Goal: Obtain resource: Download file/media

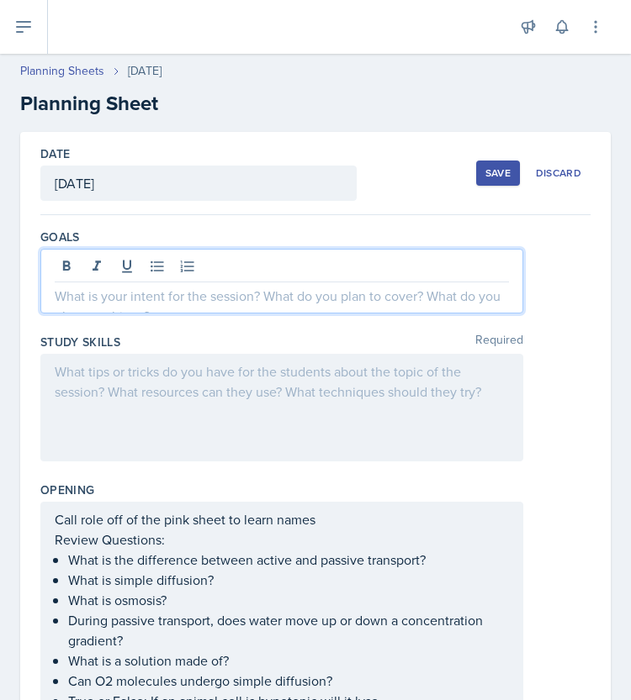
click at [182, 268] on div at bounding box center [281, 281] width 483 height 65
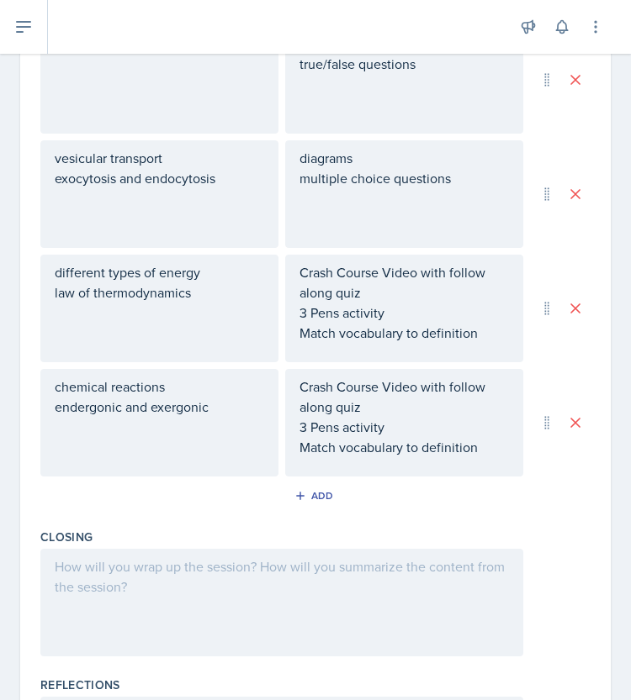
scroll to position [977, 0]
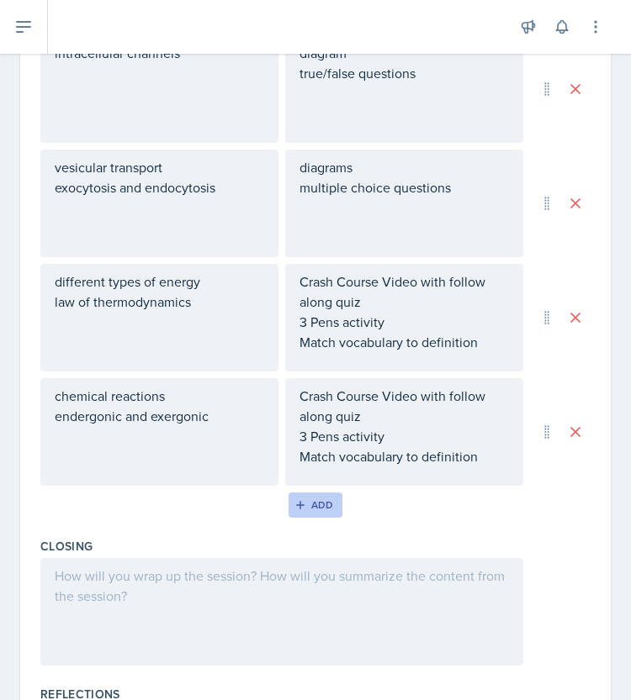
click at [296, 504] on icon "button" at bounding box center [300, 505] width 8 height 8
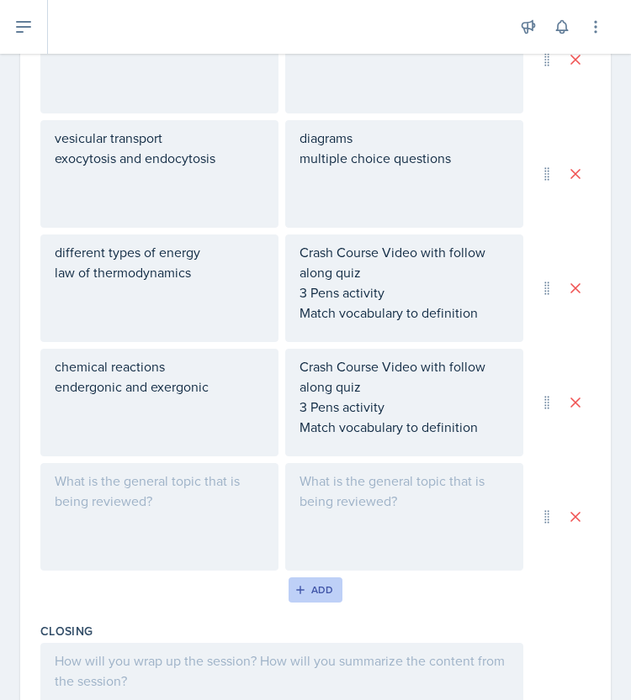
scroll to position [947, 0]
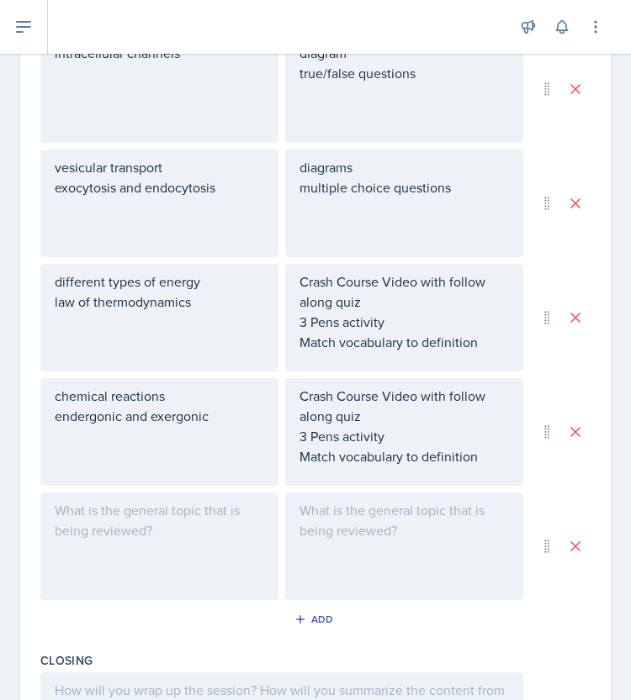
click at [166, 507] on div at bounding box center [159, 547] width 238 height 108
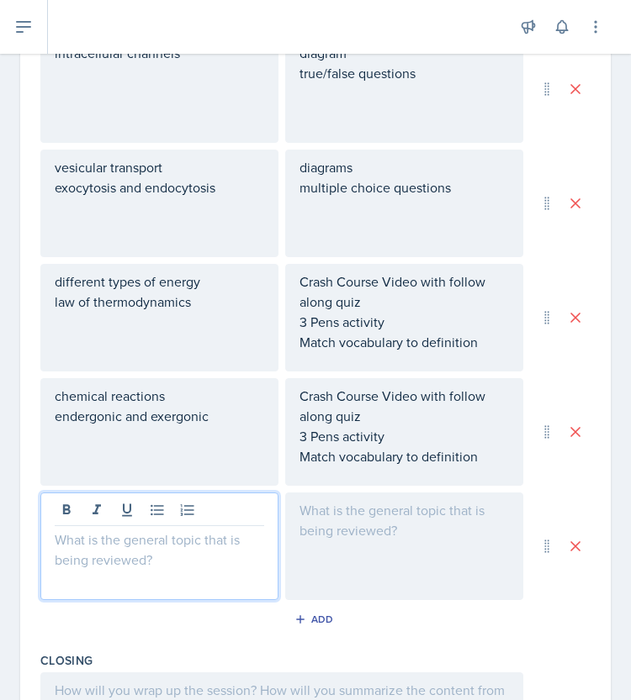
click at [111, 557] on div at bounding box center [159, 547] width 238 height 108
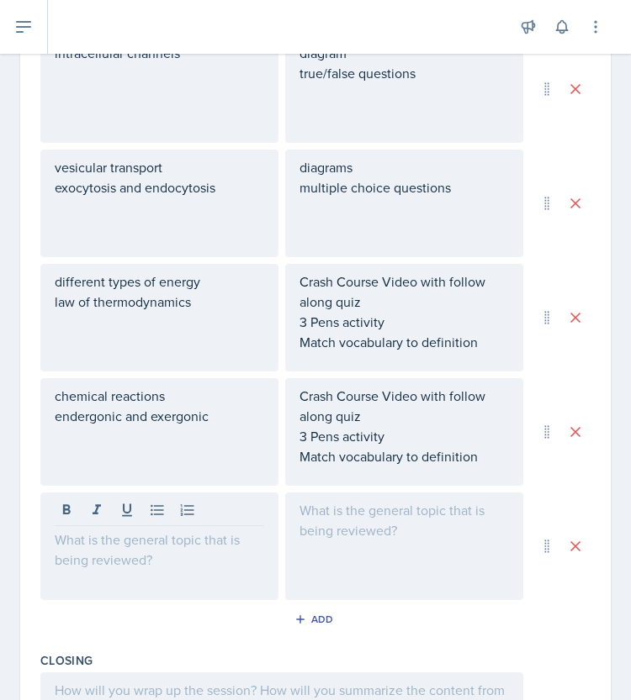
click at [111, 557] on div at bounding box center [159, 547] width 238 height 108
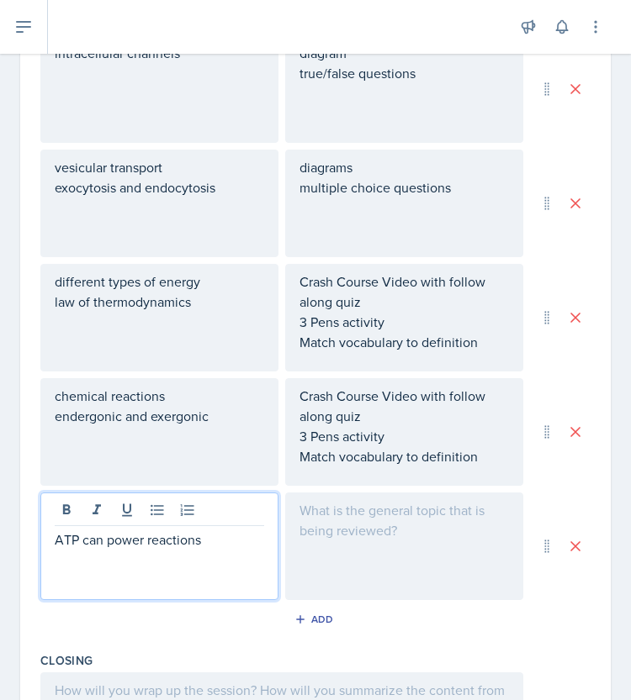
click at [430, 582] on div at bounding box center [404, 547] width 238 height 108
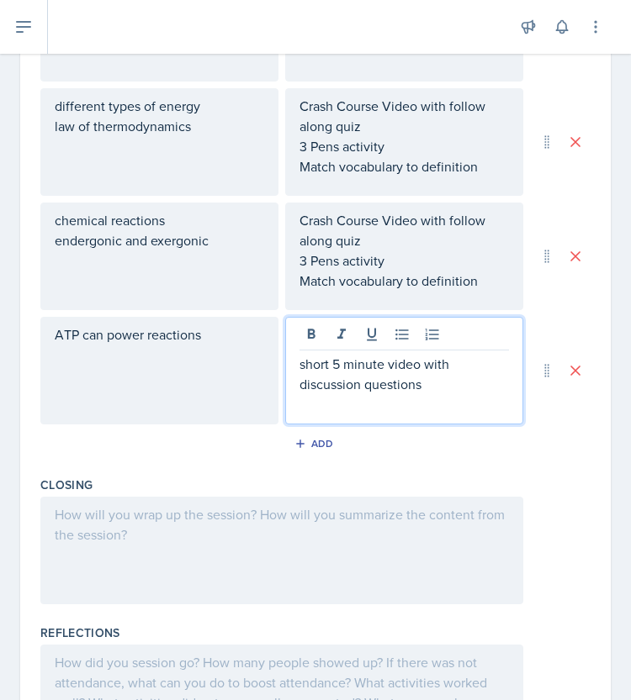
click at [119, 541] on div at bounding box center [281, 551] width 483 height 108
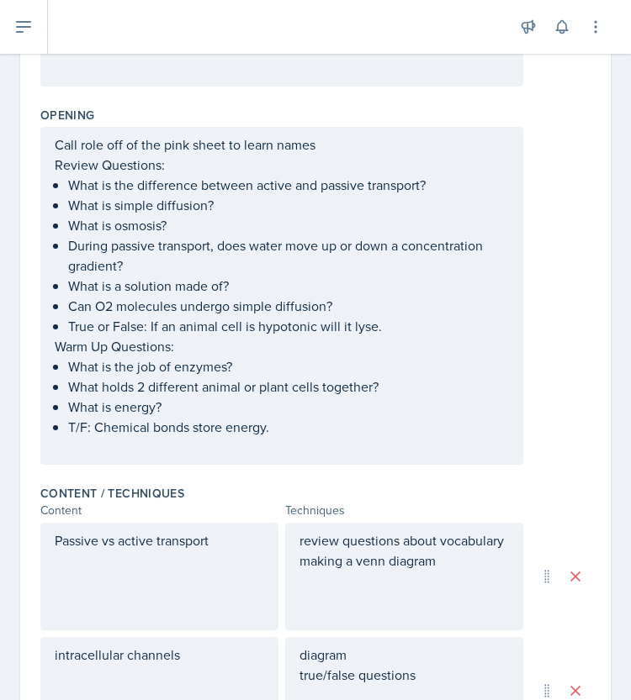
scroll to position [0, 0]
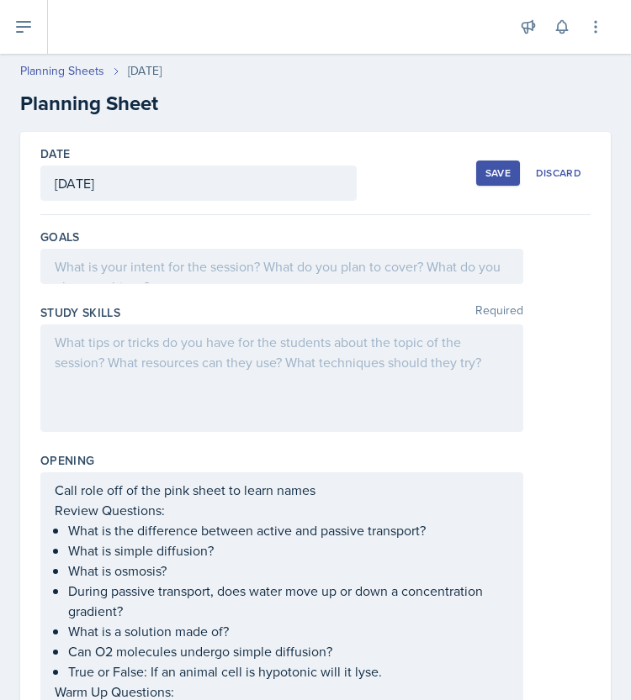
click at [110, 263] on div at bounding box center [281, 266] width 483 height 35
